Goal: Information Seeking & Learning: Learn about a topic

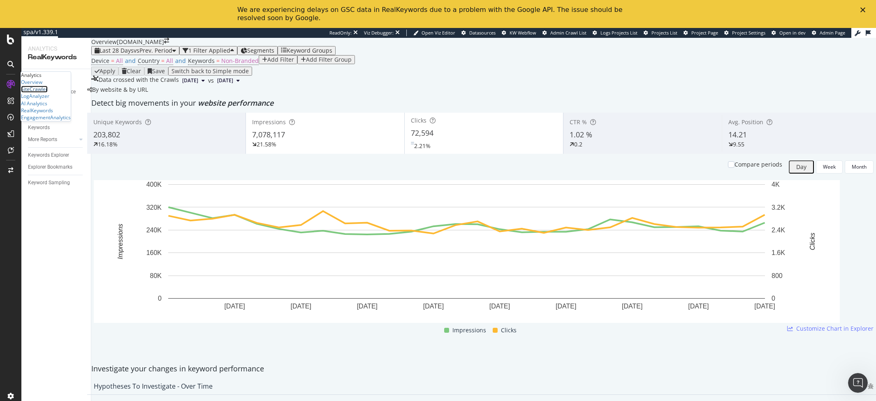
click at [48, 93] on div "SiteCrawler" at bounding box center [34, 89] width 27 height 7
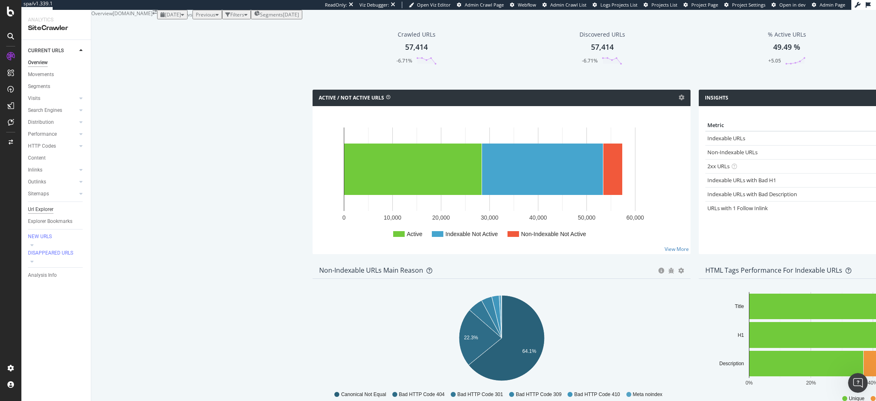
click at [46, 211] on div "Url Explorer" at bounding box center [40, 209] width 25 height 9
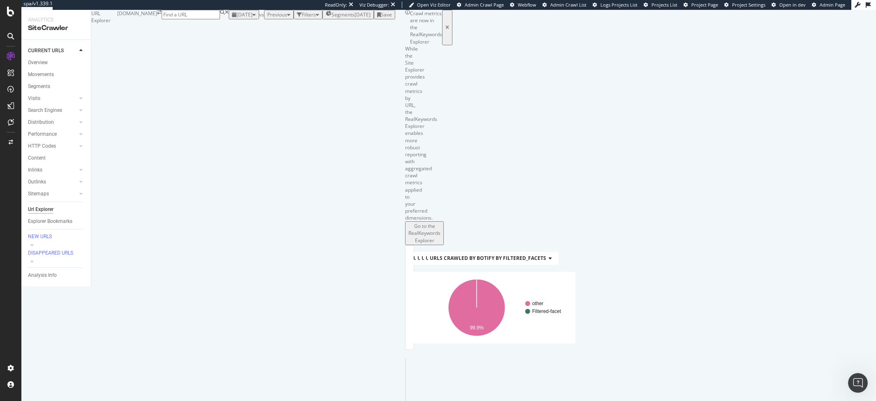
click at [297, 17] on div "button" at bounding box center [299, 14] width 5 height 5
click at [236, 28] on div "Add Filter" at bounding box center [247, 24] width 22 height 7
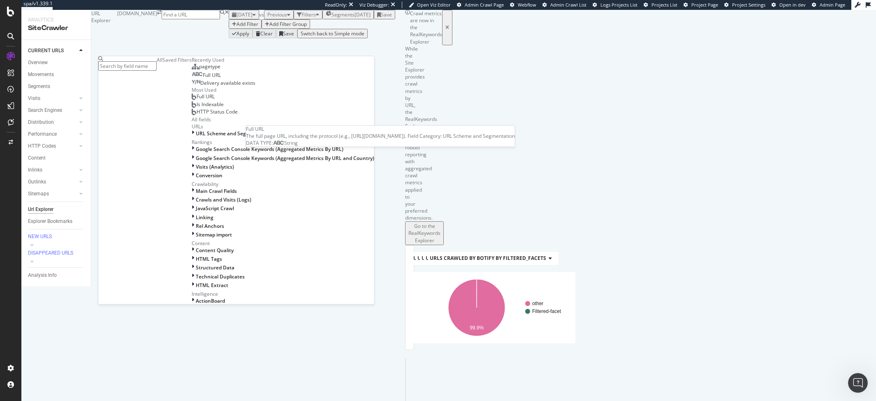
click at [203, 79] on span "Full URL" at bounding box center [212, 75] width 18 height 7
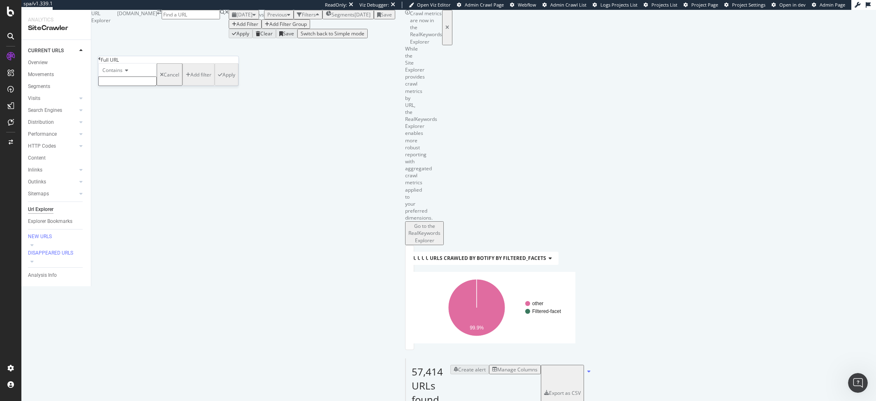
click at [132, 86] on input "text" at bounding box center [127, 80] width 58 height 9
paste input "/black-[DATE]/?filter=brand*"
type input "/black-[DATE]/?filter=brand*"
click at [215, 91] on button "Apply" at bounding box center [227, 77] width 24 height 28
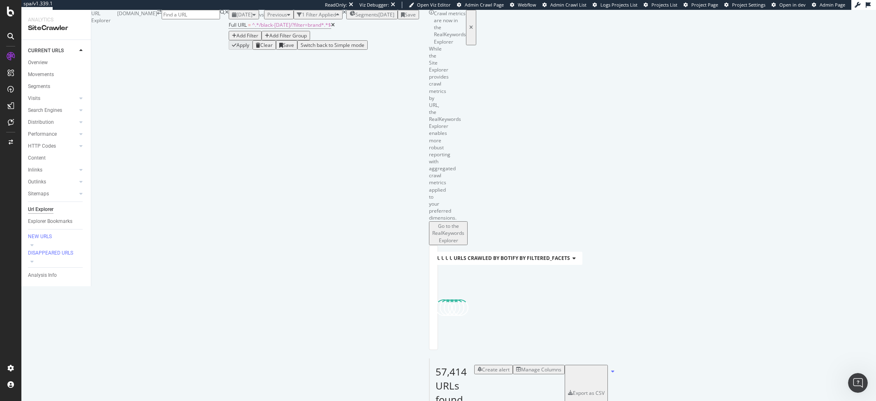
scroll to position [5, 0]
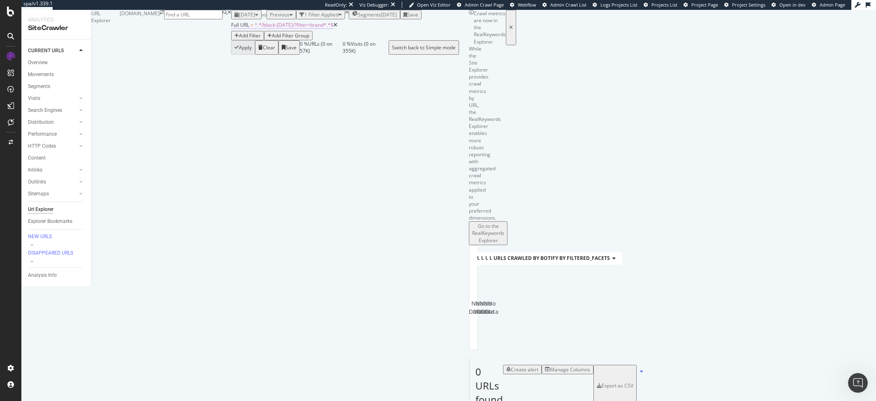
click at [255, 28] on span "^.*/black-[DATE]/?filter=brand*.*$" at bounding box center [294, 24] width 79 height 7
click at [369, 25] on div "[DATE] vs Previous 1 Filter Applied Segments [DATE] Save Full URL = ^.*/black-[…" at bounding box center [345, 32] width 228 height 45
click at [39, 93] on div "Overview SiteCrawler LogAnalyzer AI Analytics RealKeywords EngagementAnalytics" at bounding box center [46, 72] width 50 height 42
click at [41, 72] on div "LogAnalyzer" at bounding box center [35, 68] width 28 height 7
